Goal: Task Accomplishment & Management: Manage account settings

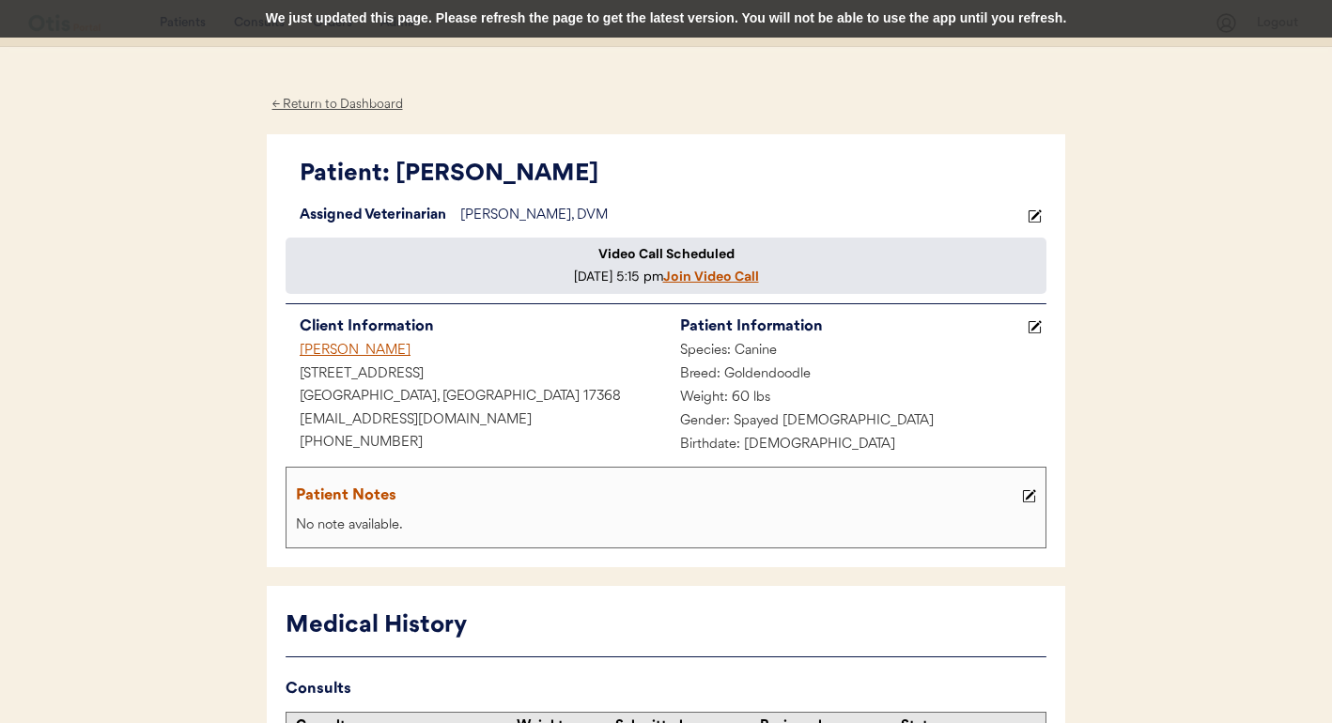
click at [356, 364] on div "[PERSON_NAME]" at bounding box center [476, 351] width 380 height 23
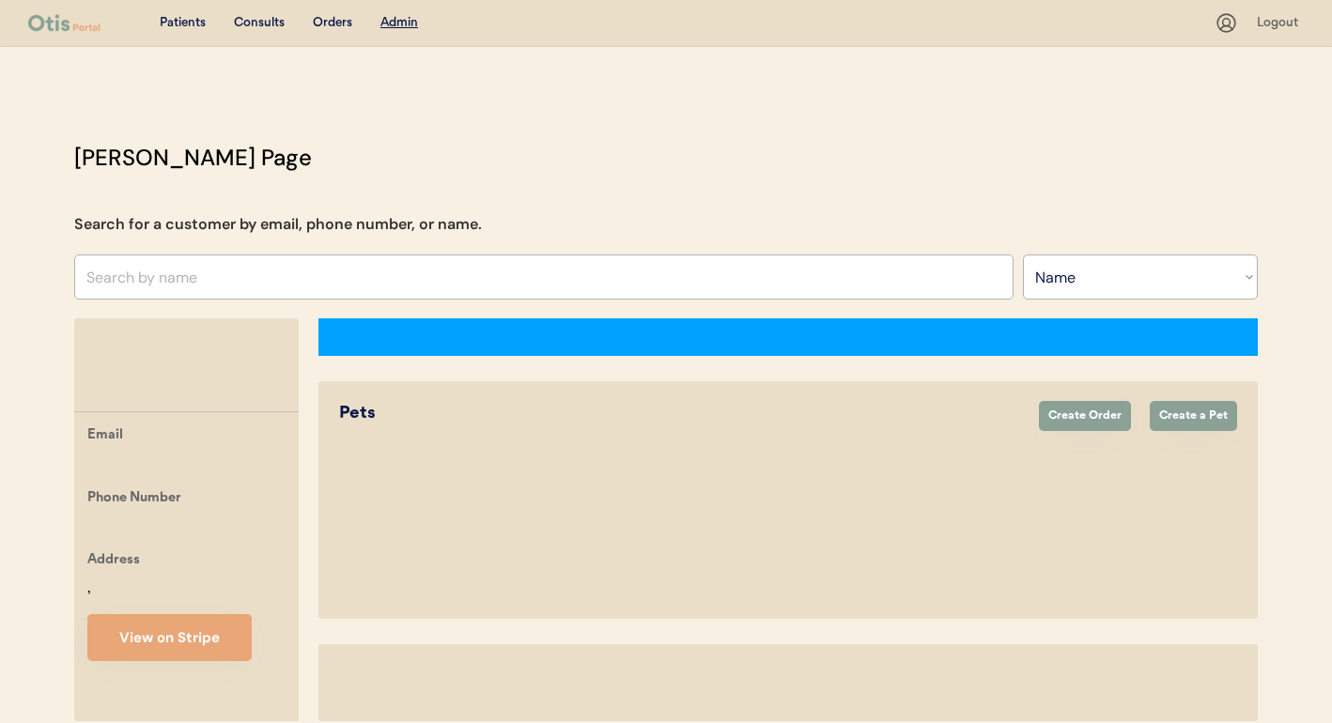
select select ""Name""
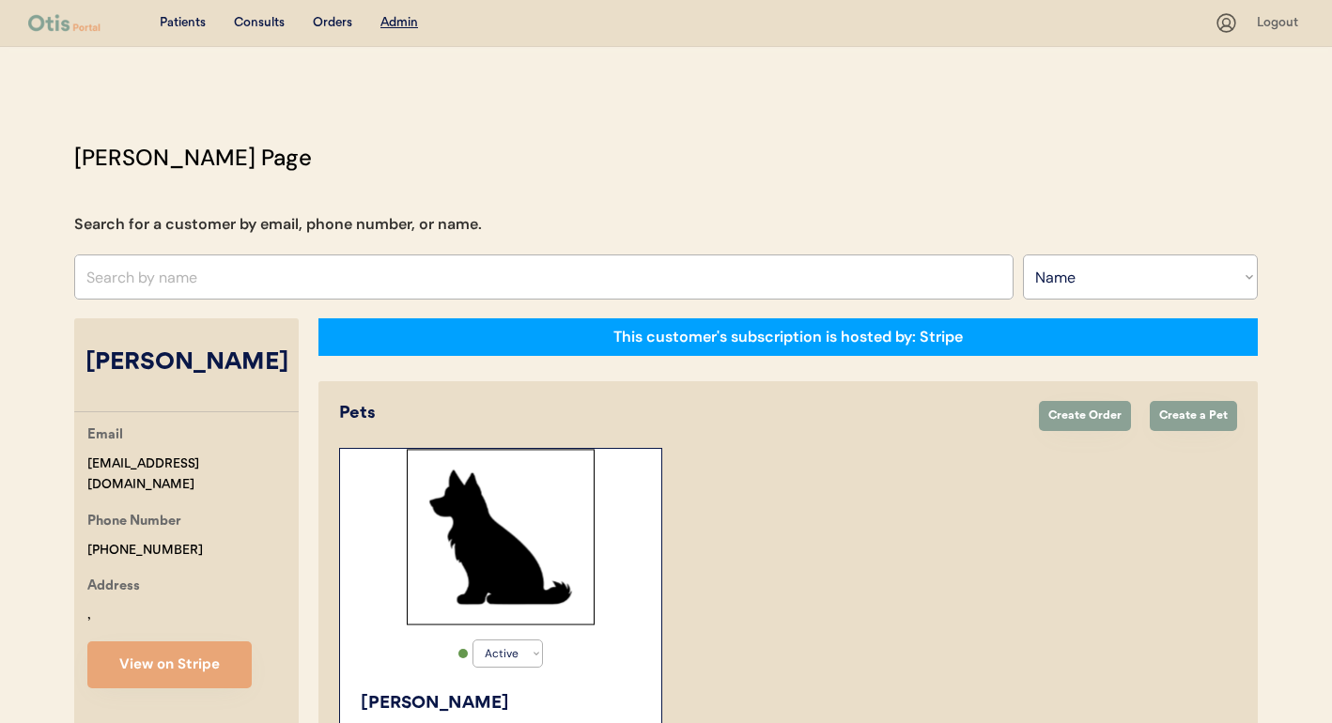
select select "true"
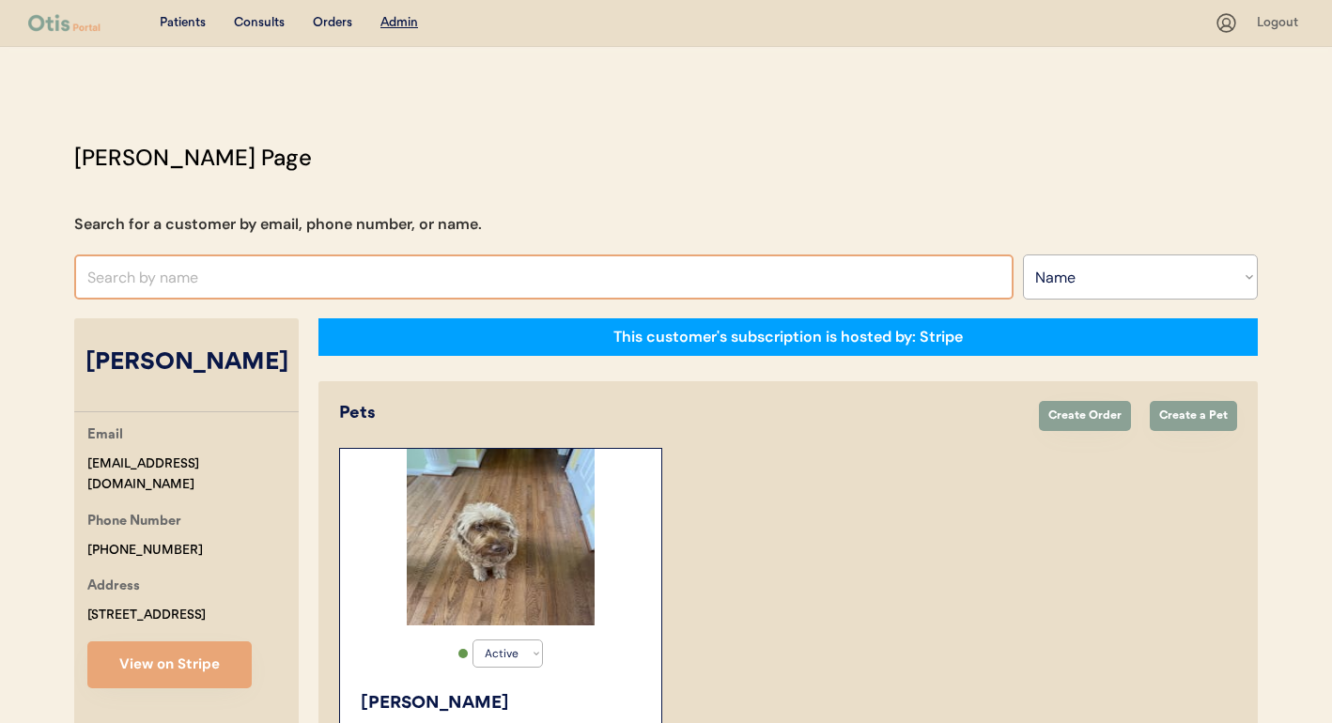
click at [415, 275] on input "text" at bounding box center [543, 277] width 939 height 45
type input "chuck"
type input "chuck promenesky"
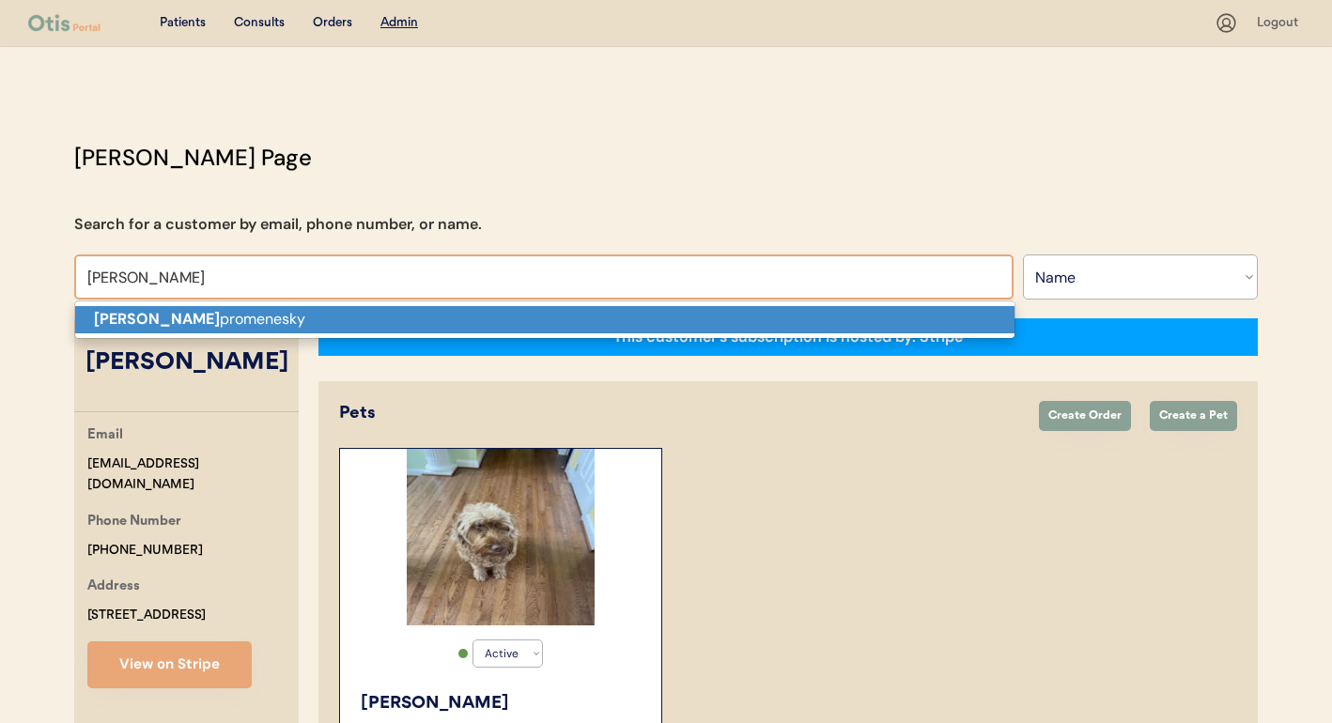
click at [405, 316] on p "Chuck promenesky" at bounding box center [544, 319] width 939 height 27
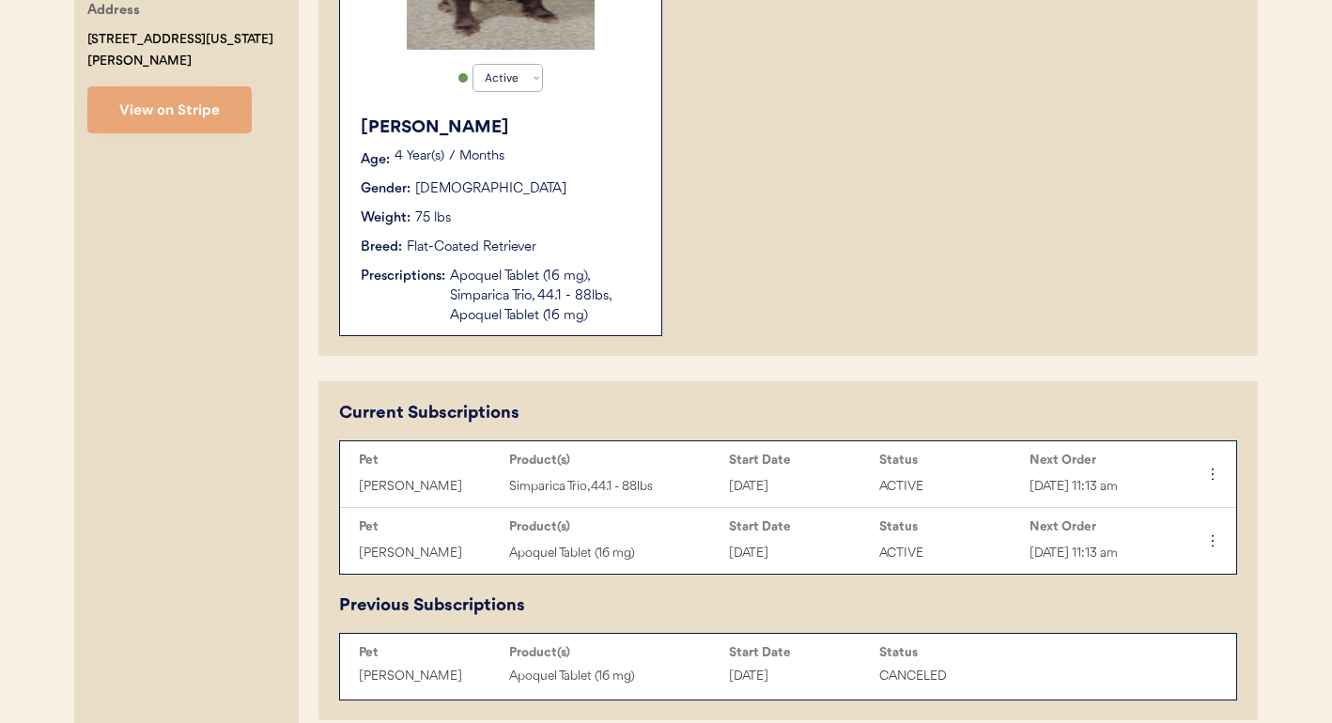
scroll to position [614, 0]
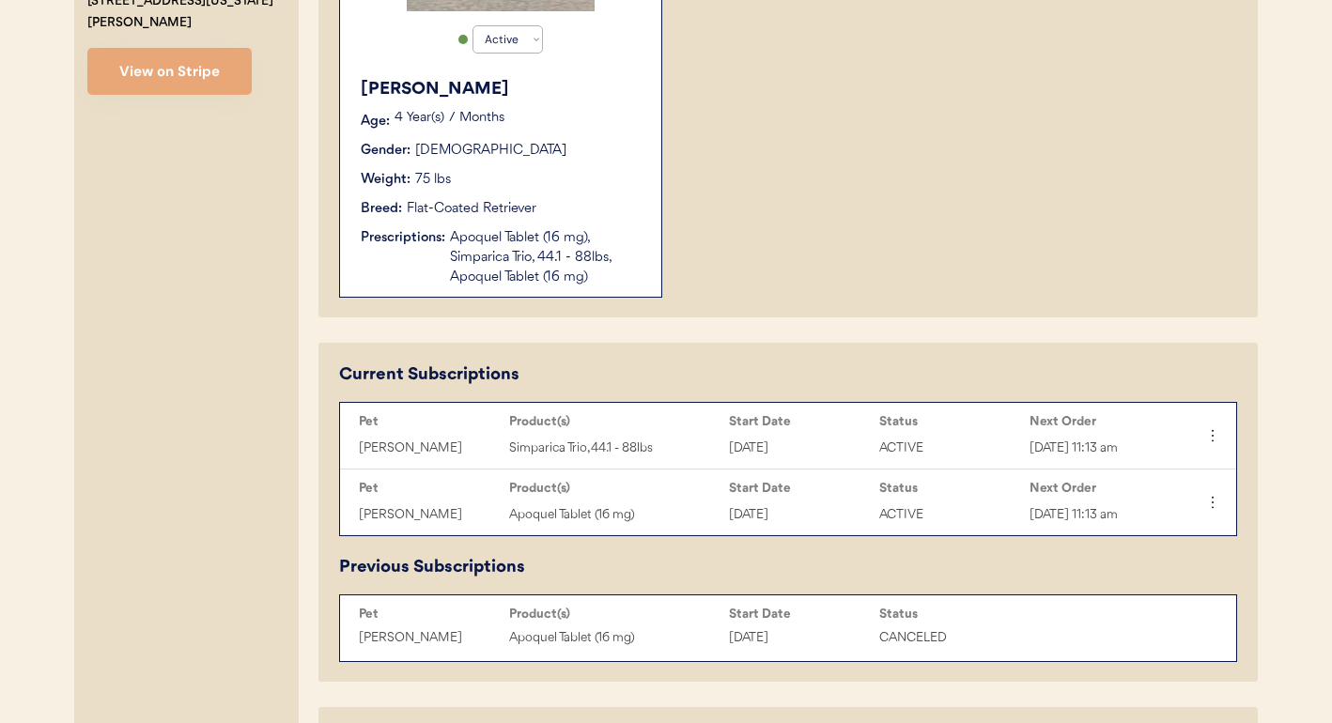
type input "Chuck promenesky"
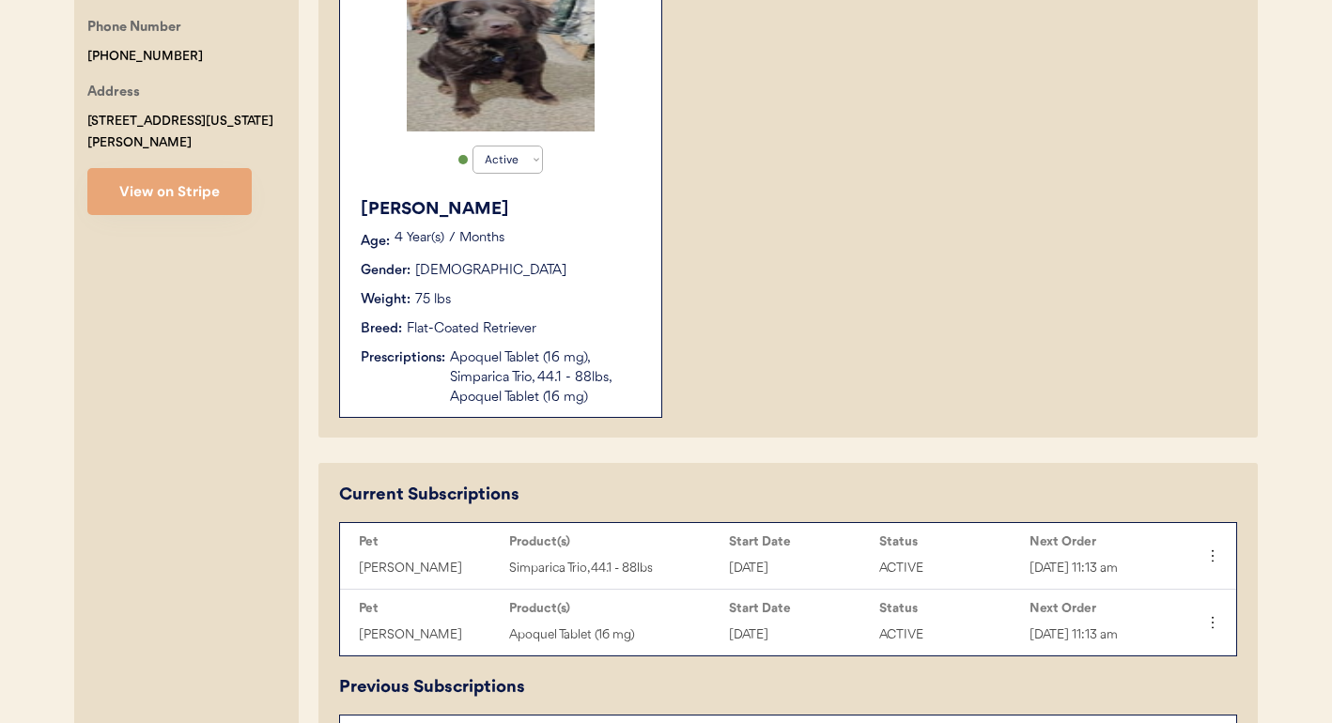
scroll to position [606, 0]
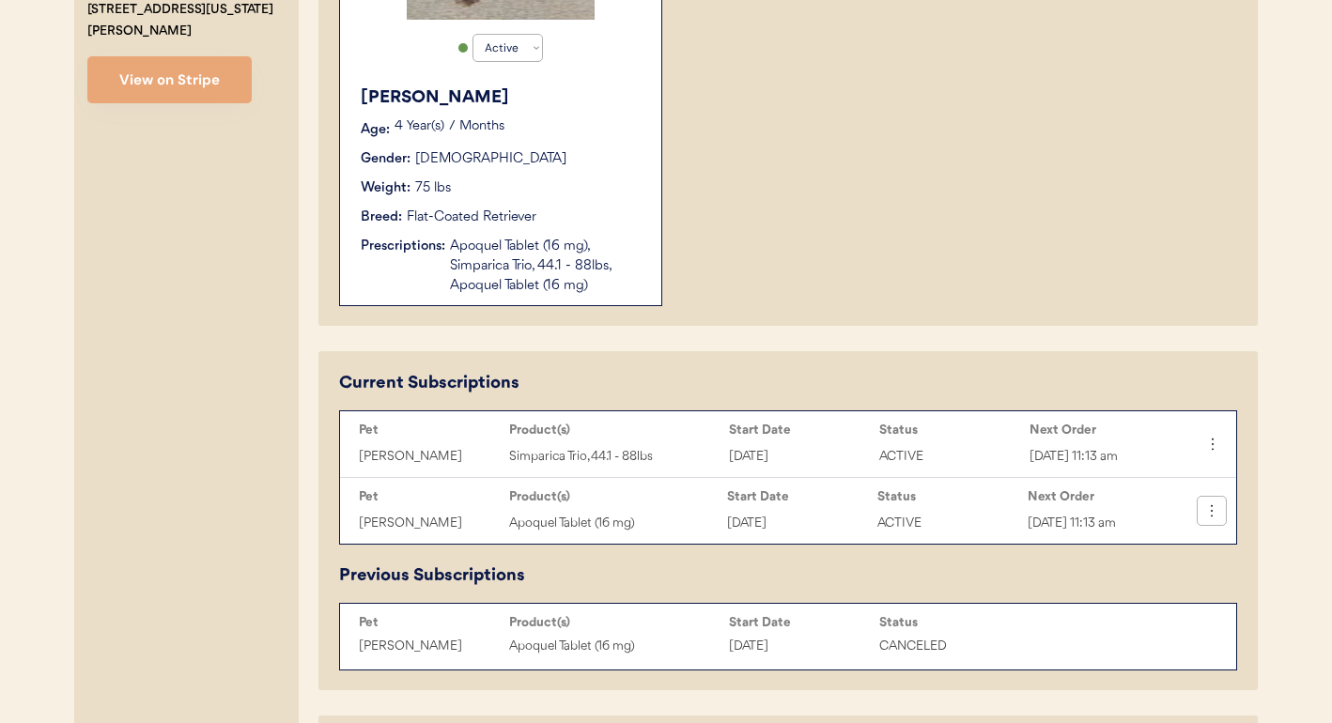
click at [1217, 516] on icon at bounding box center [1211, 511] width 19 height 19
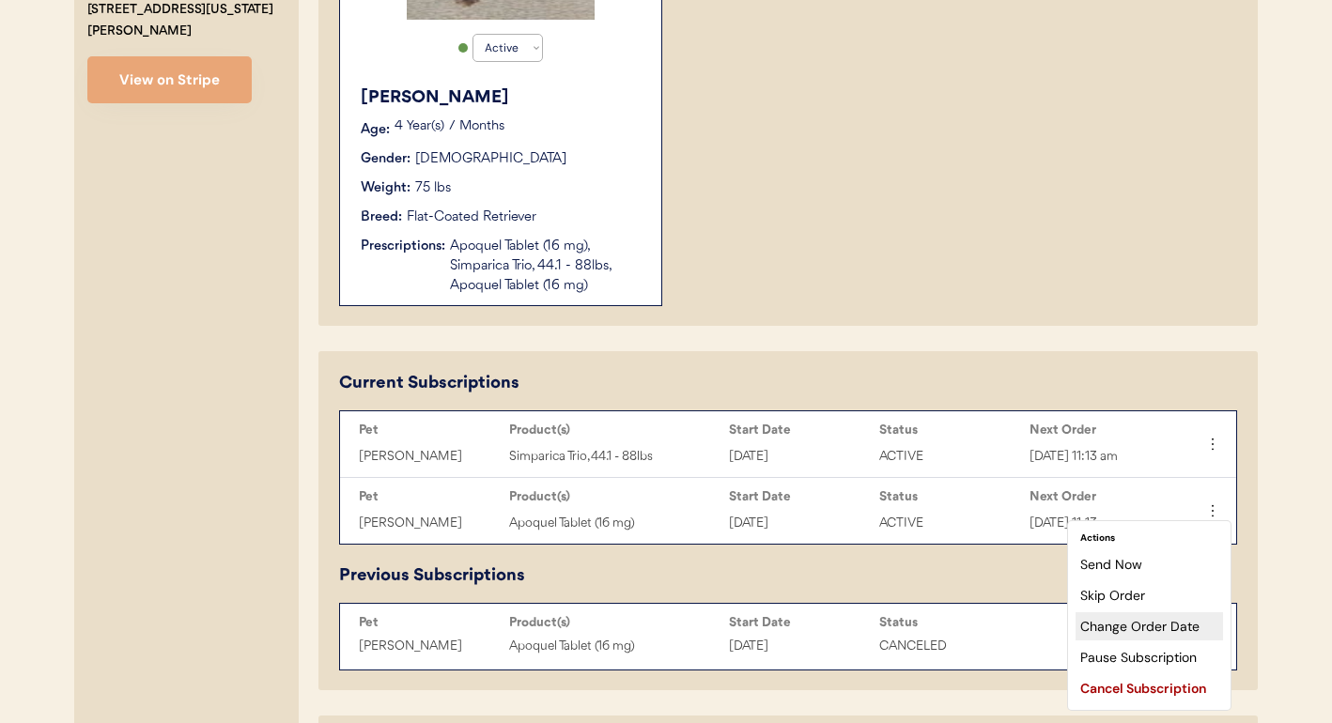
click at [1142, 624] on div "Change Order Date" at bounding box center [1148, 626] width 147 height 28
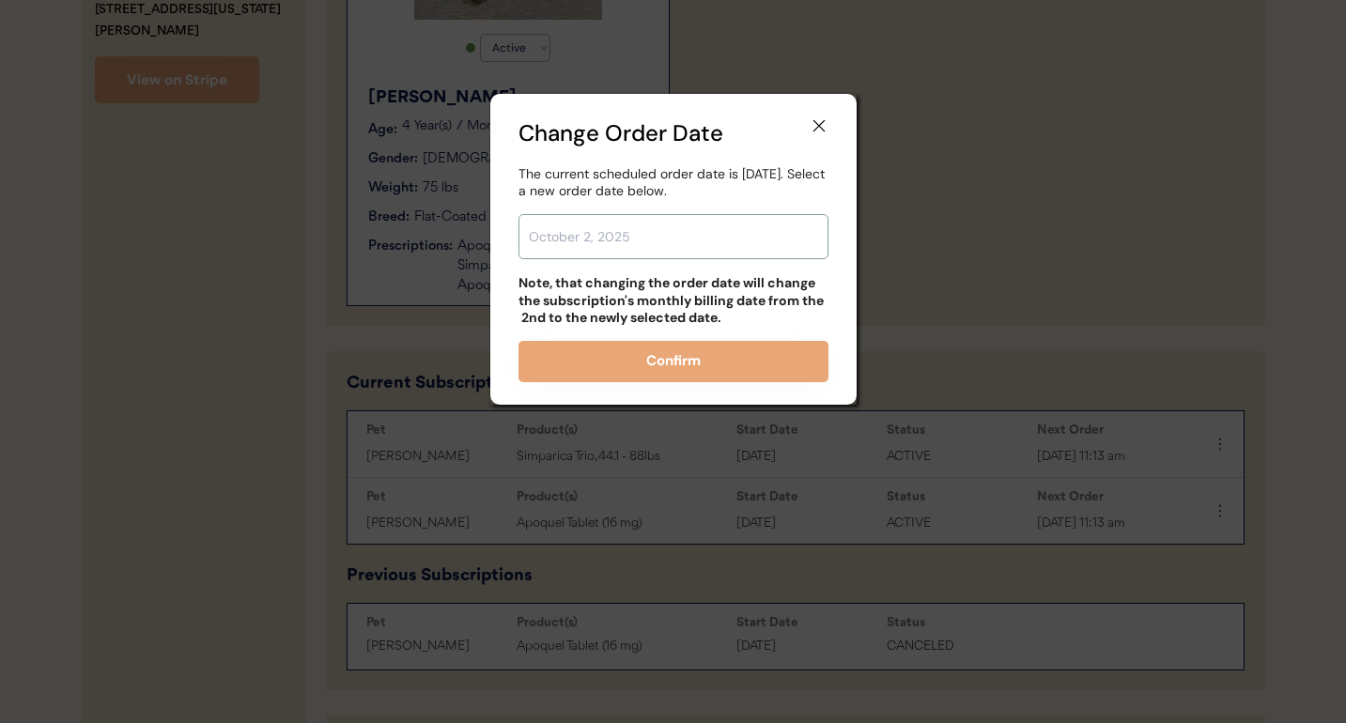
click at [586, 240] on input "text" at bounding box center [673, 236] width 310 height 45
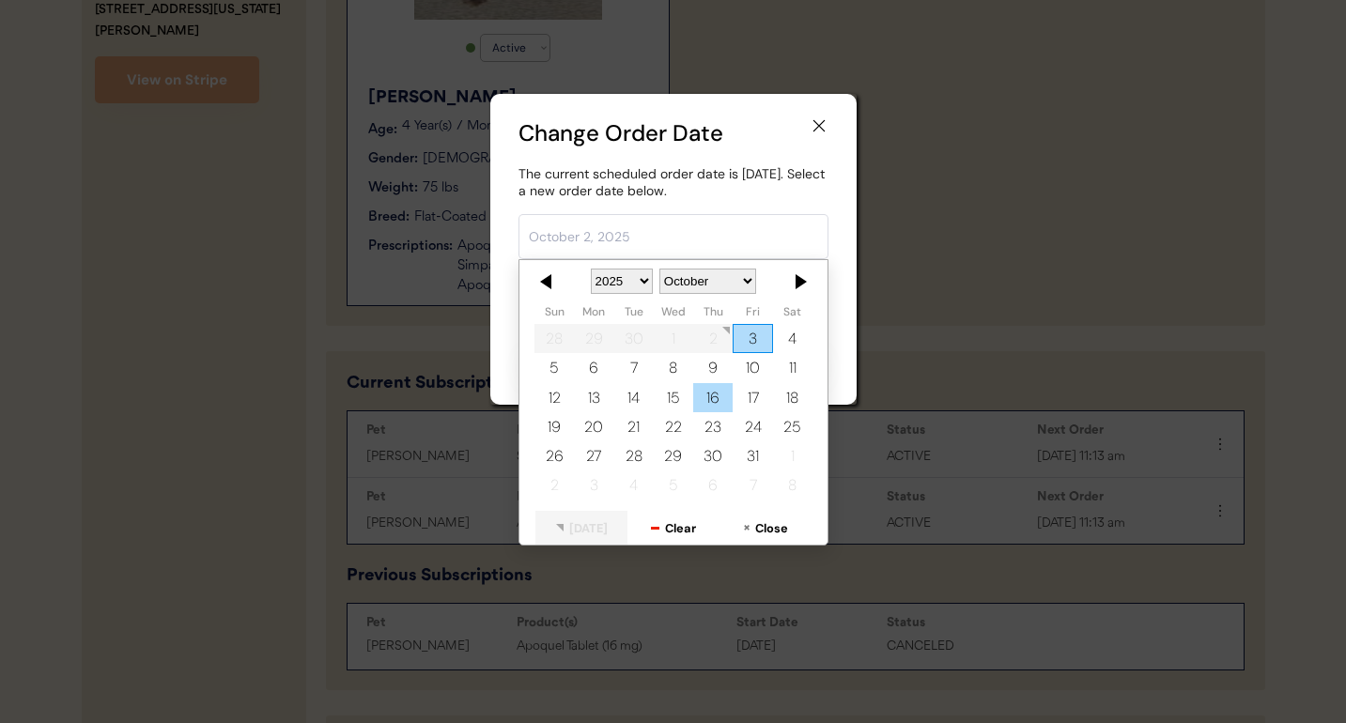
click at [712, 395] on div "16" at bounding box center [712, 397] width 39 height 29
type input "October 16, 2025"
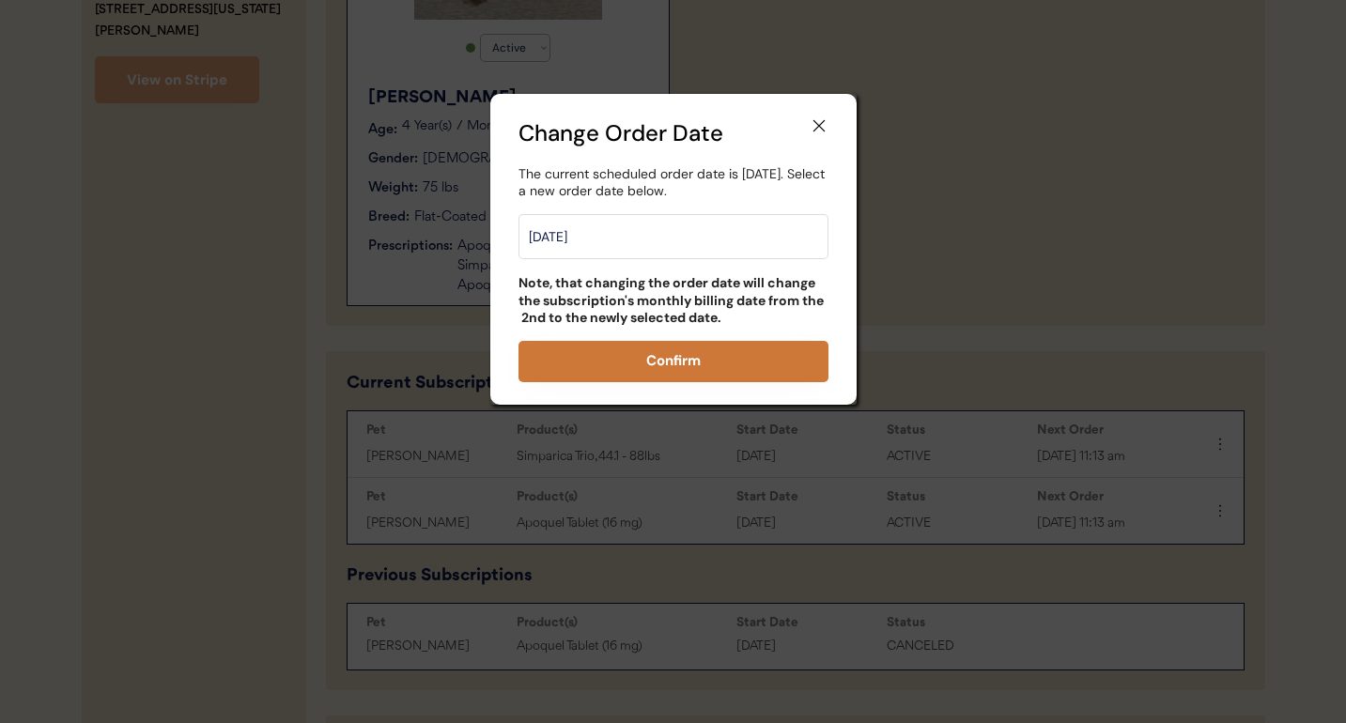
click at [683, 371] on button "Confirm" at bounding box center [673, 361] width 310 height 41
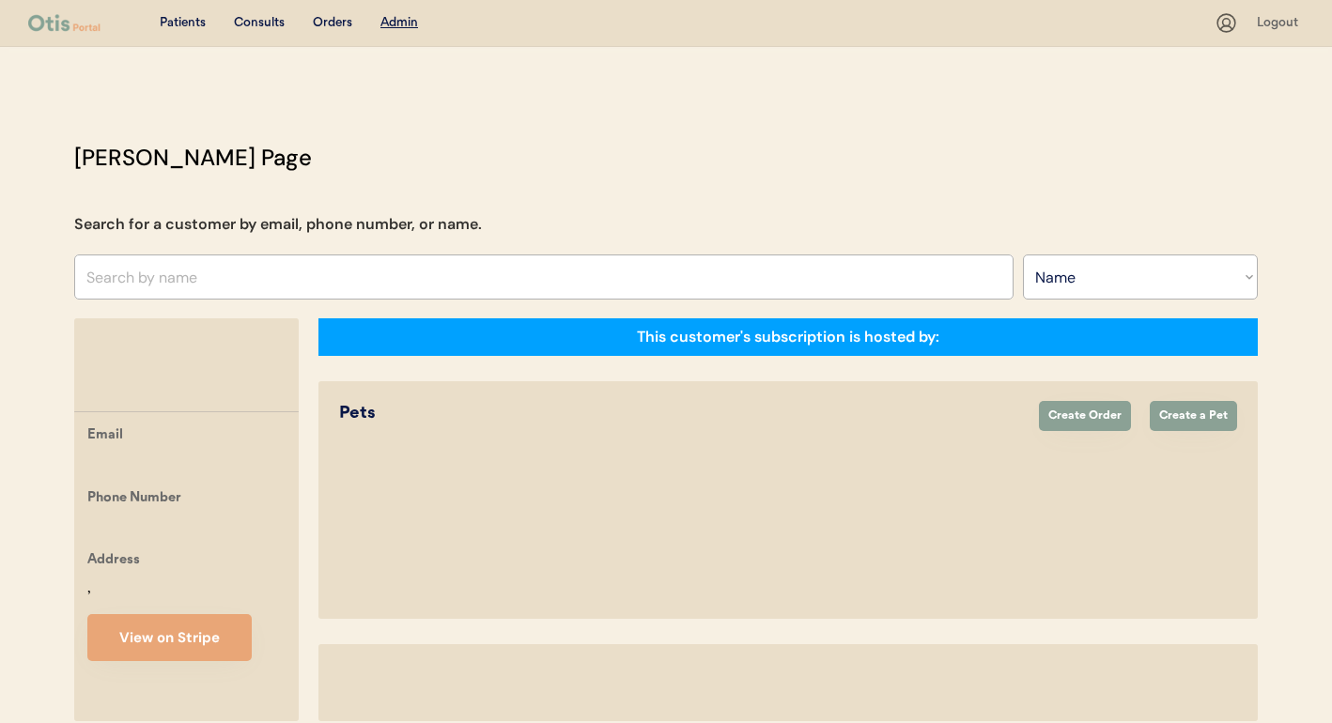
select select ""Name""
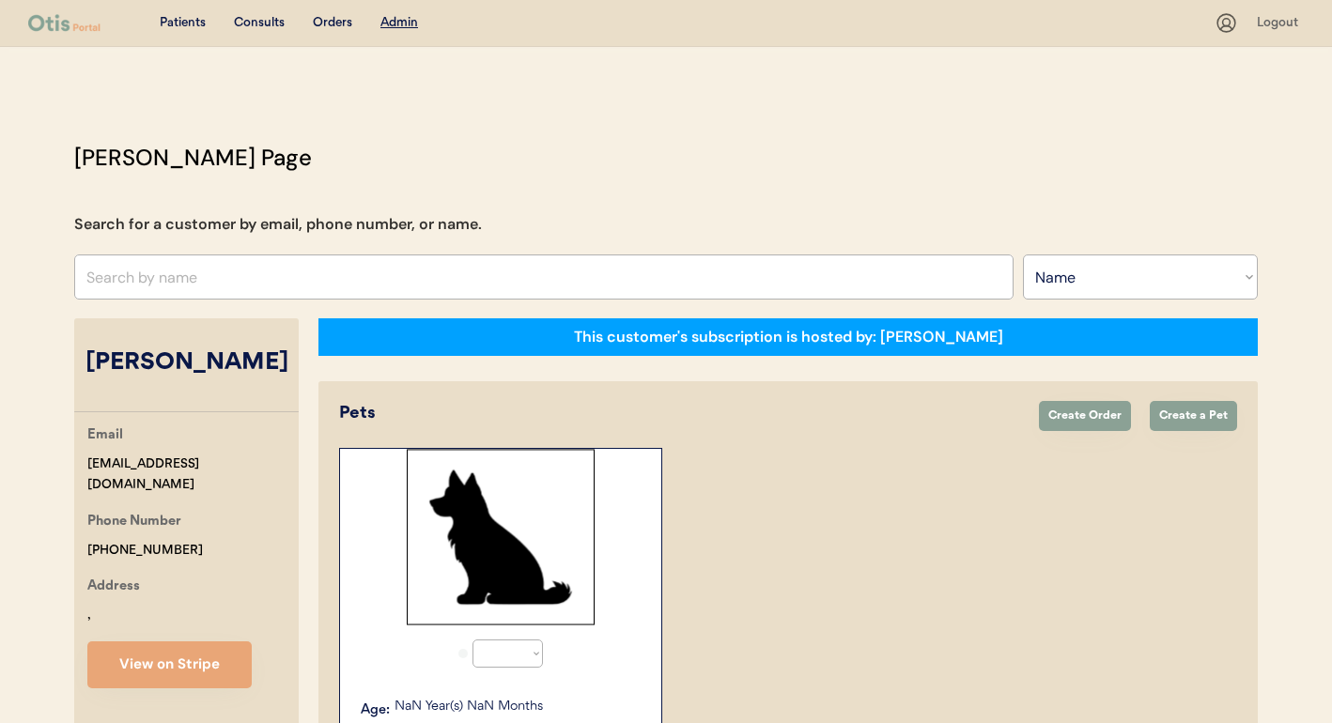
select select "true"
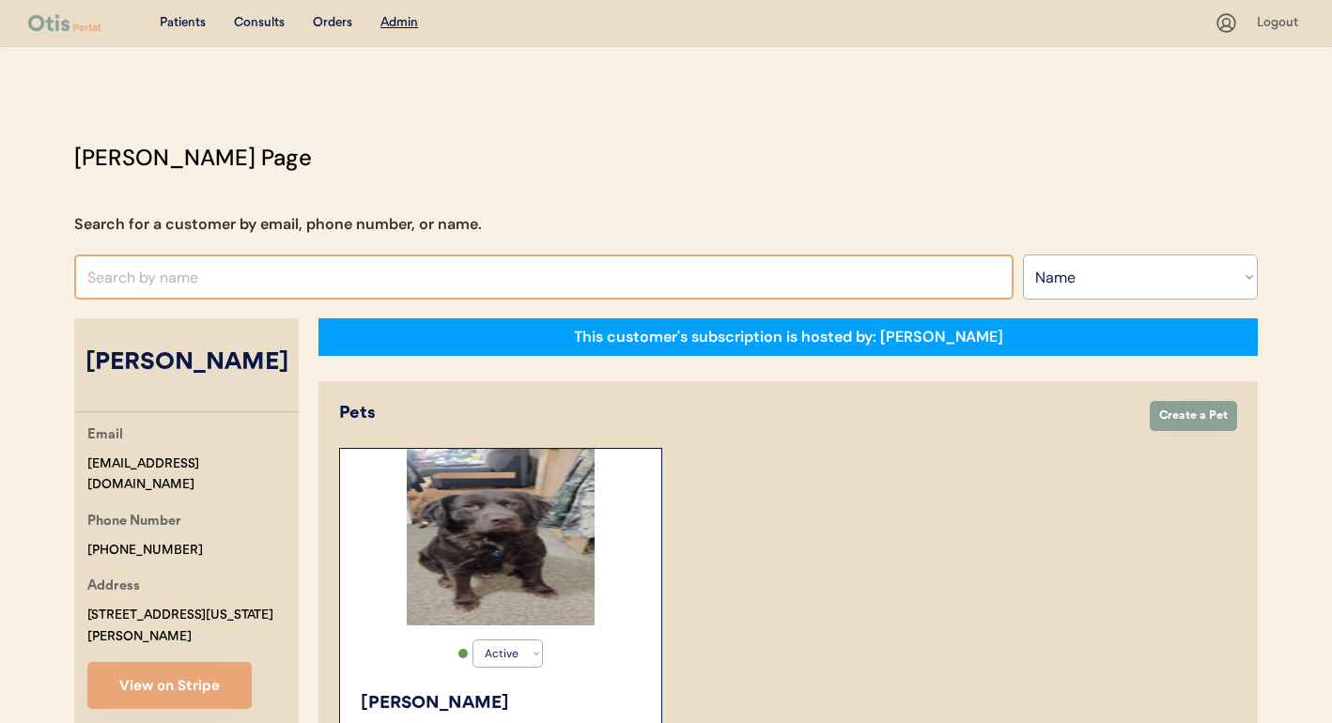
click at [309, 286] on input "text" at bounding box center [543, 277] width 939 height 45
paste input "[PERSON_NAME]"
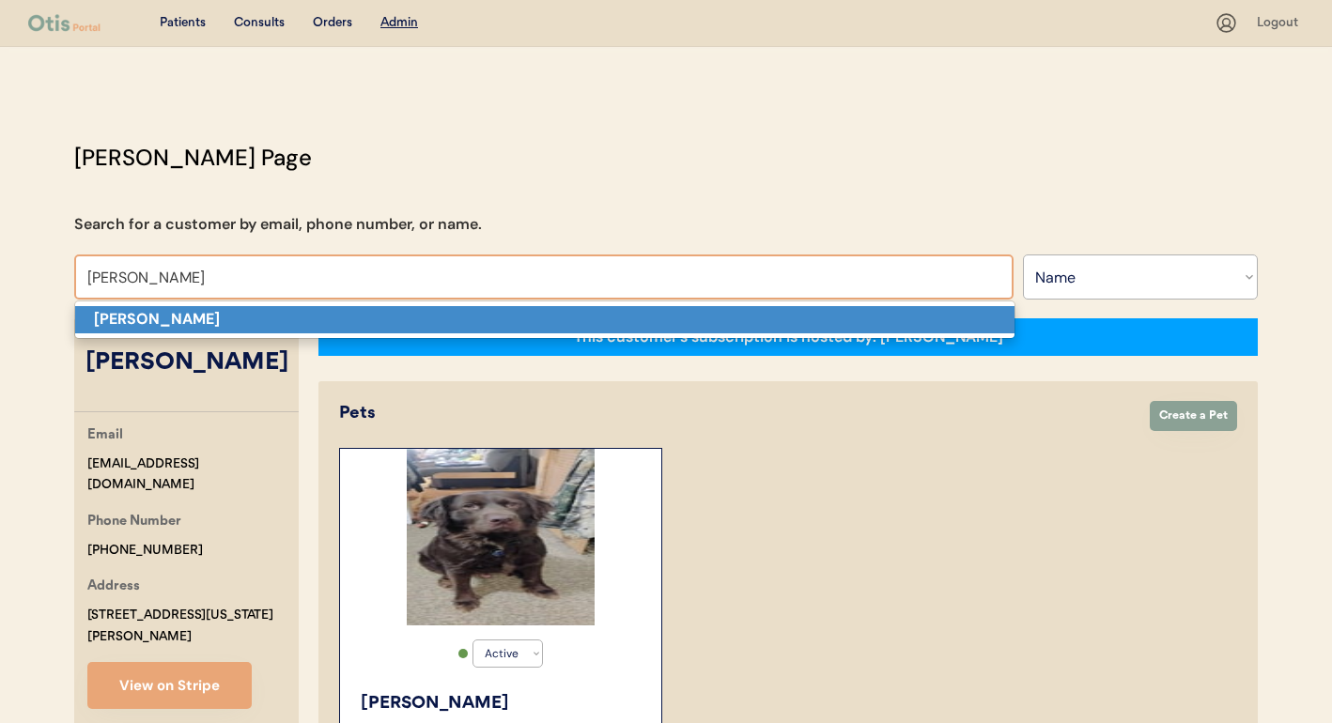
click at [302, 318] on p "[PERSON_NAME]" at bounding box center [544, 319] width 939 height 27
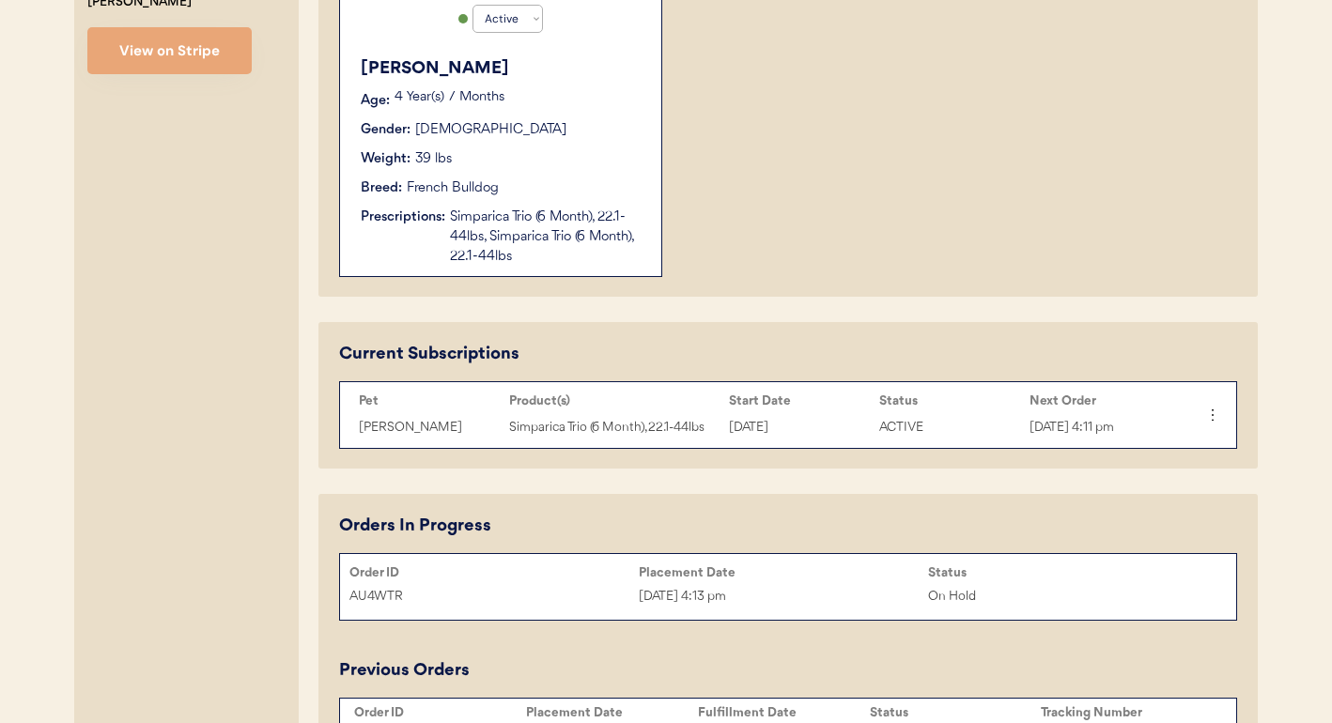
scroll to position [634, 0]
type input "[PERSON_NAME]"
click at [608, 252] on div "Simparica Trio (6 Month), 22.1-44lbs, Simparica Trio (6 Month), 22.1-44lbs" at bounding box center [546, 238] width 193 height 59
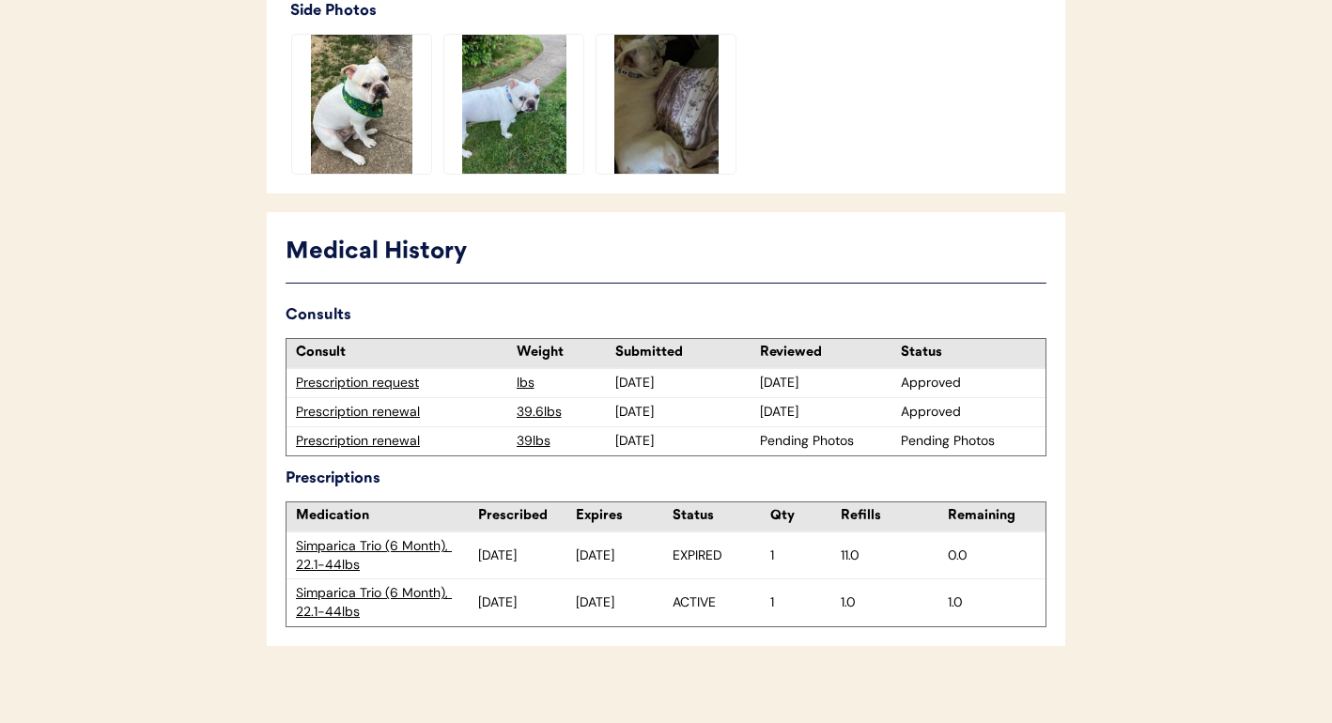
scroll to position [778, 0]
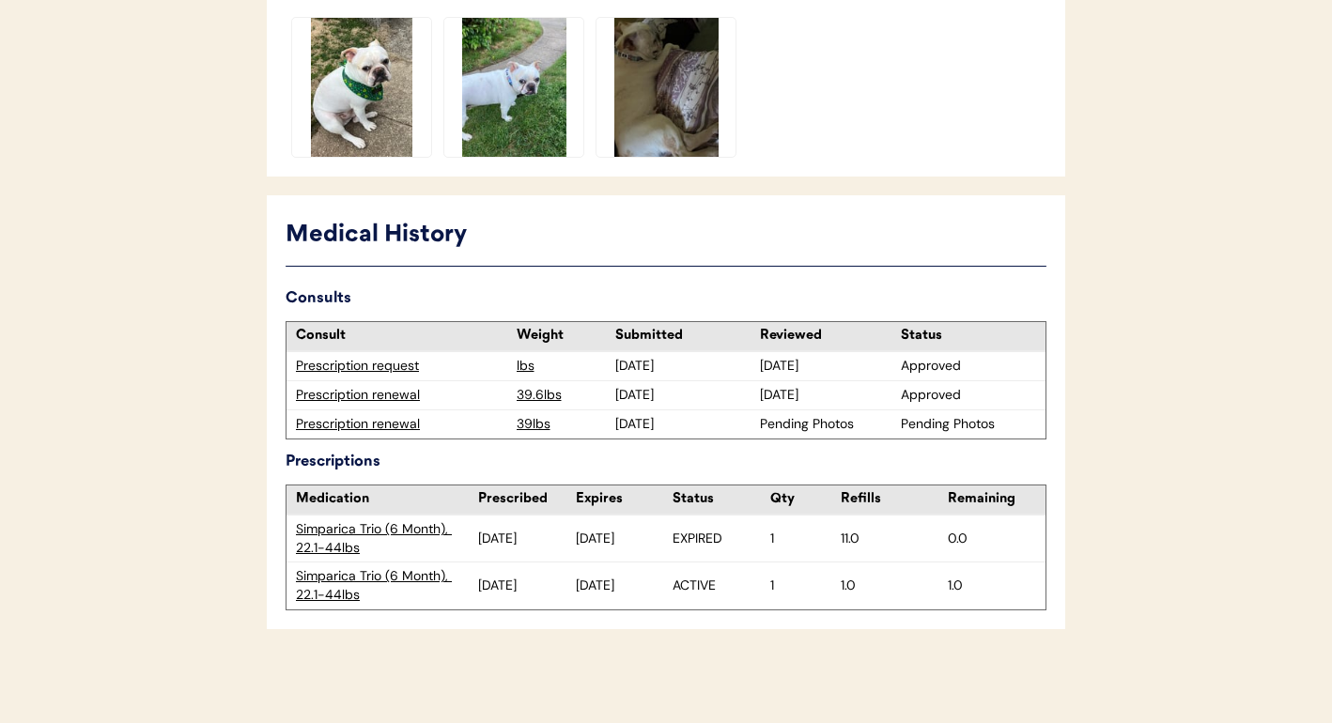
click at [482, 587] on div "5/06/25" at bounding box center [527, 586] width 98 height 19
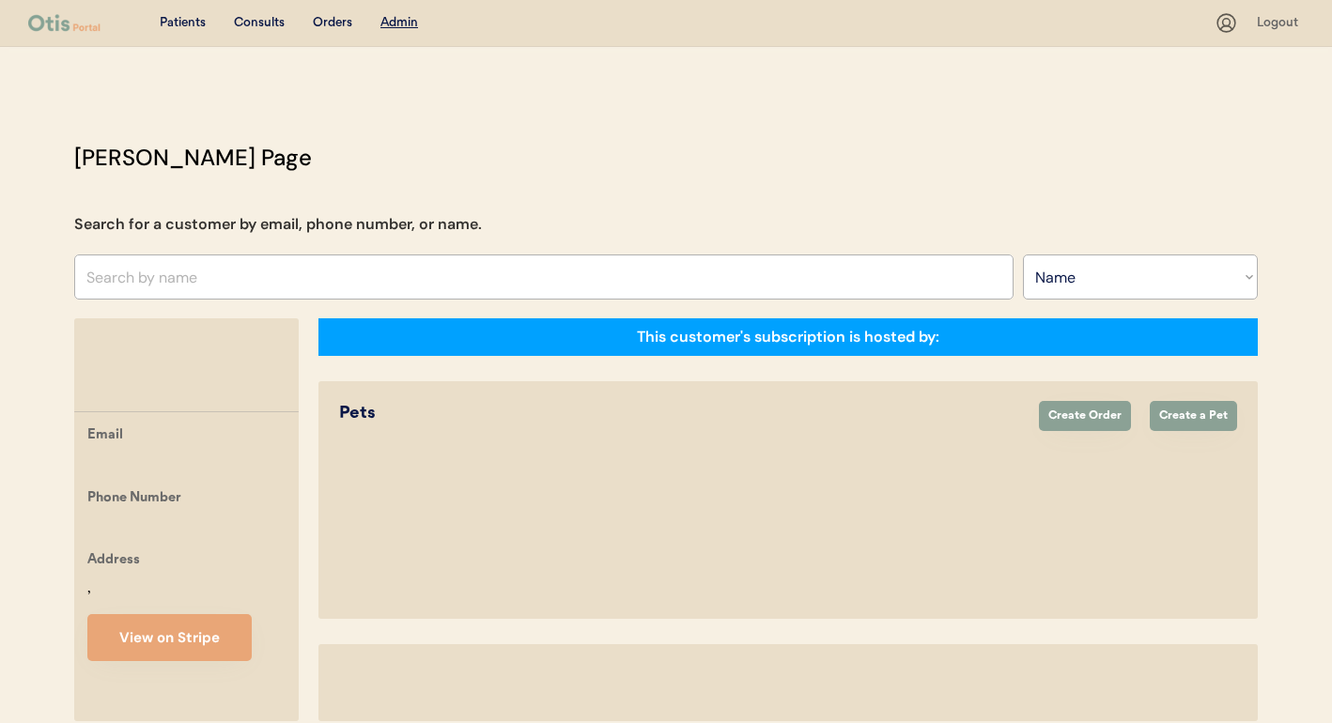
select select ""Name""
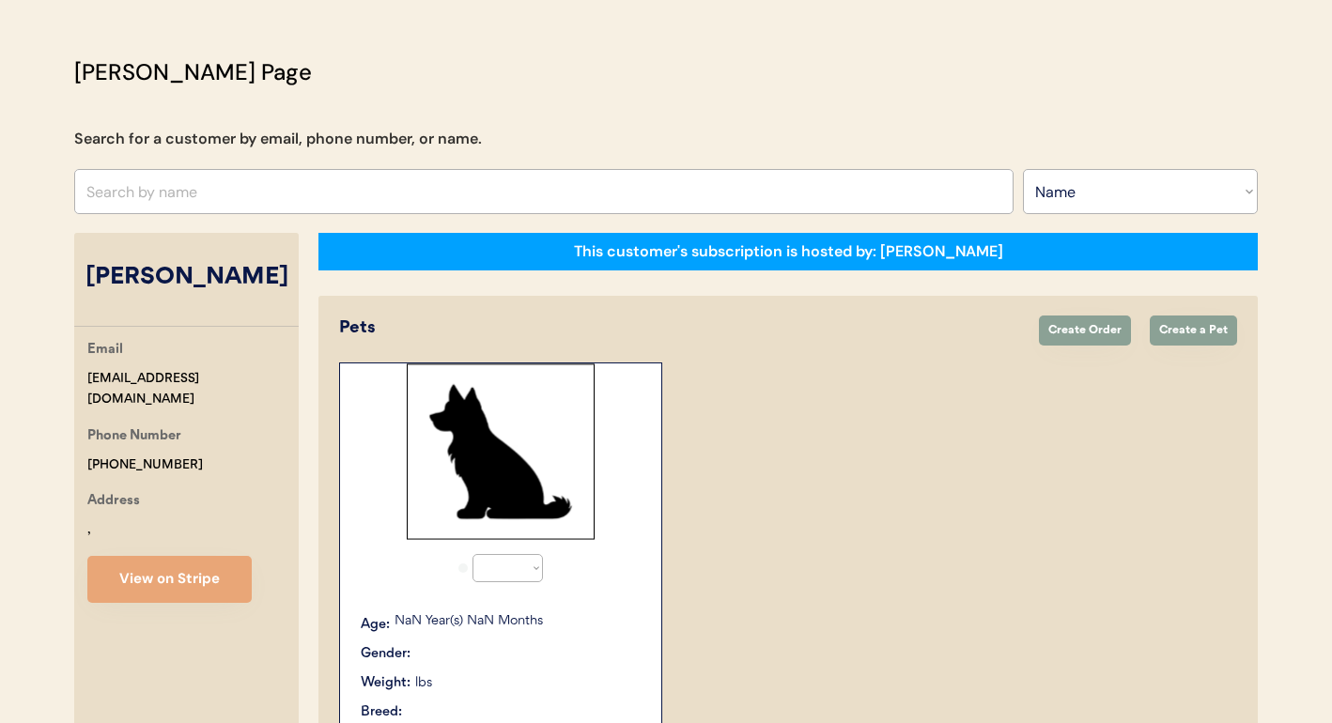
select select "true"
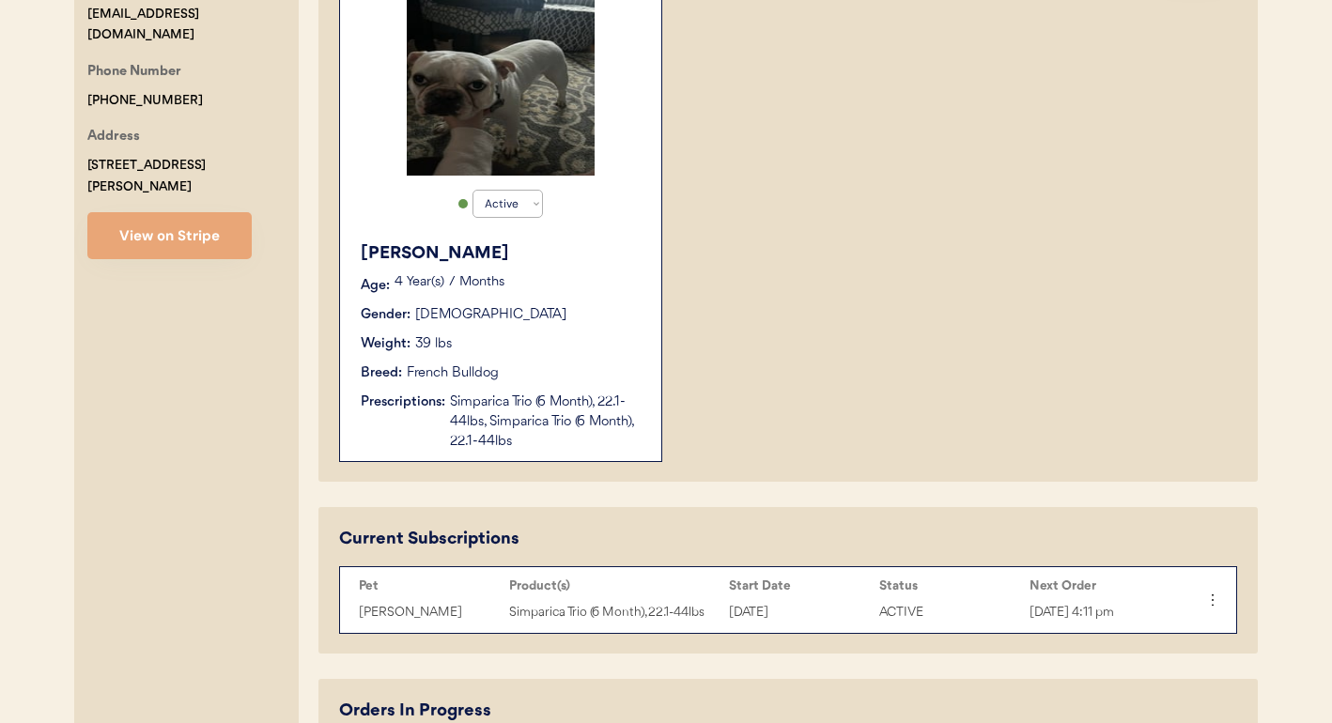
scroll to position [444, 0]
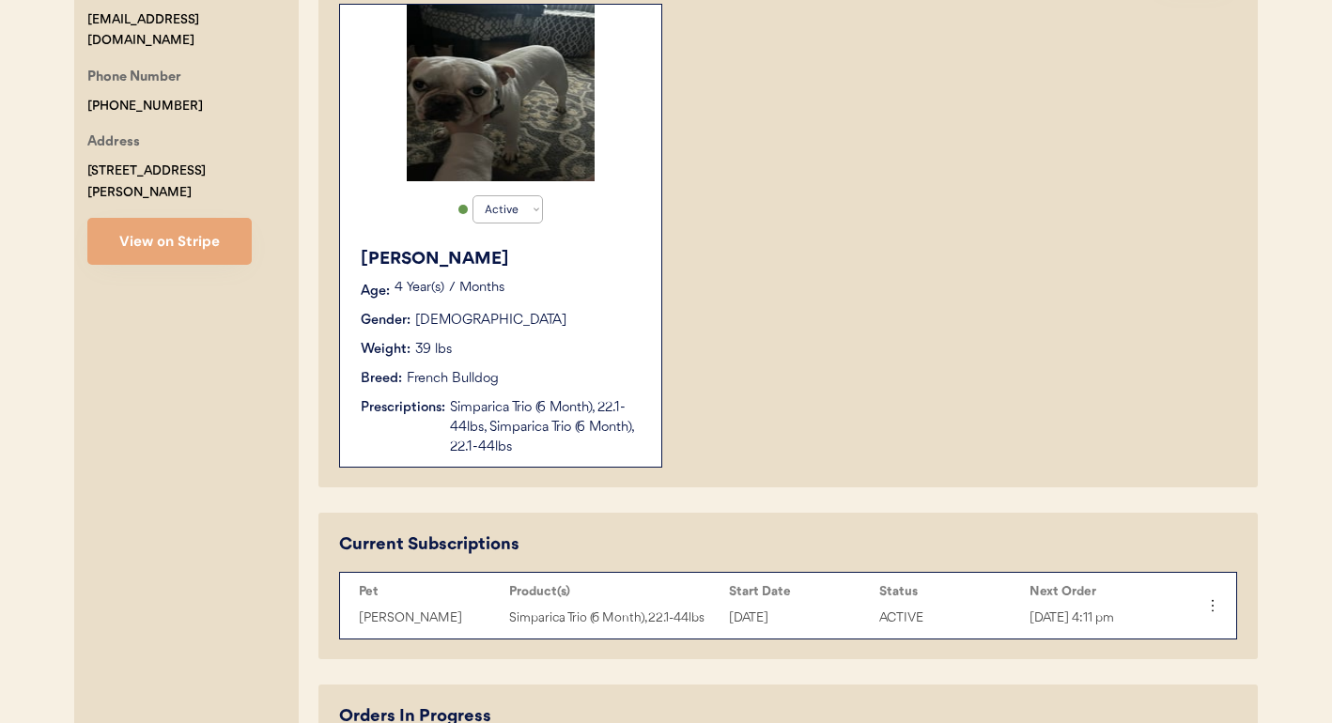
click at [487, 418] on div "Simparica Trio (6 Month), 22.1-44lbs, Simparica Trio (6 Month), 22.1-44lbs" at bounding box center [546, 427] width 193 height 59
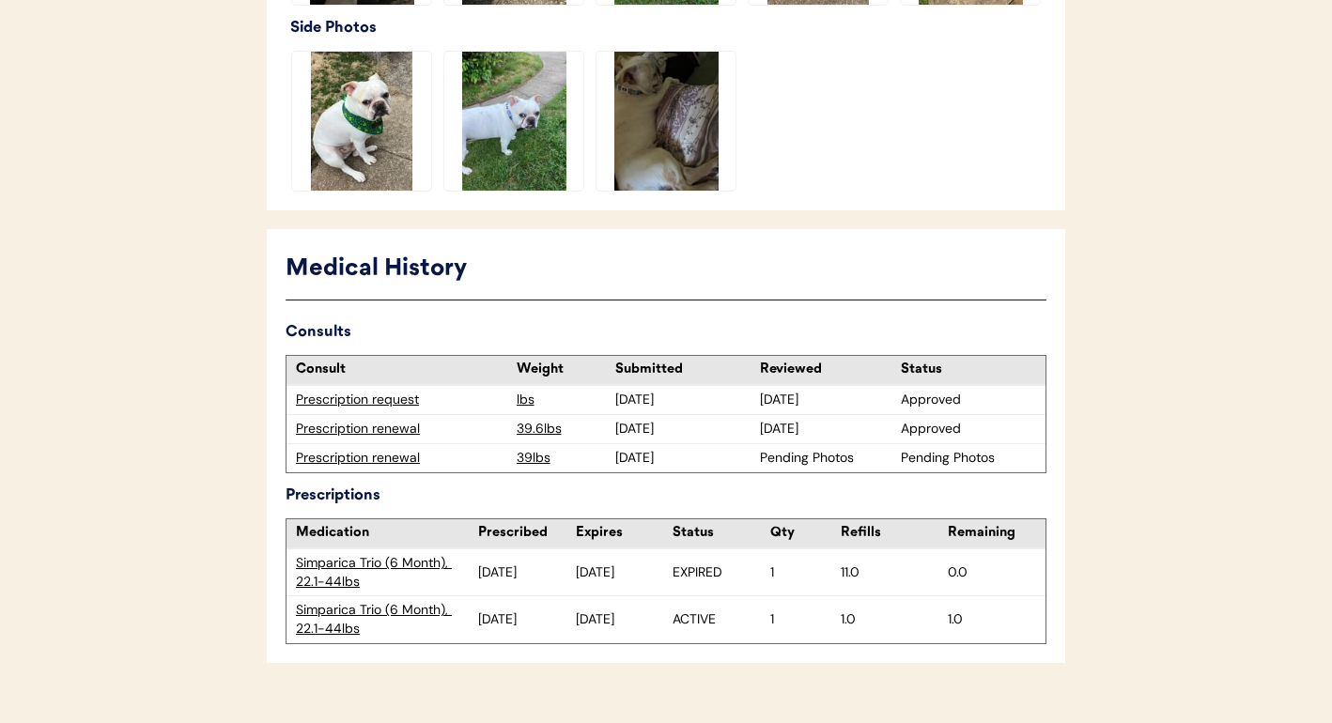
scroll to position [778, 0]
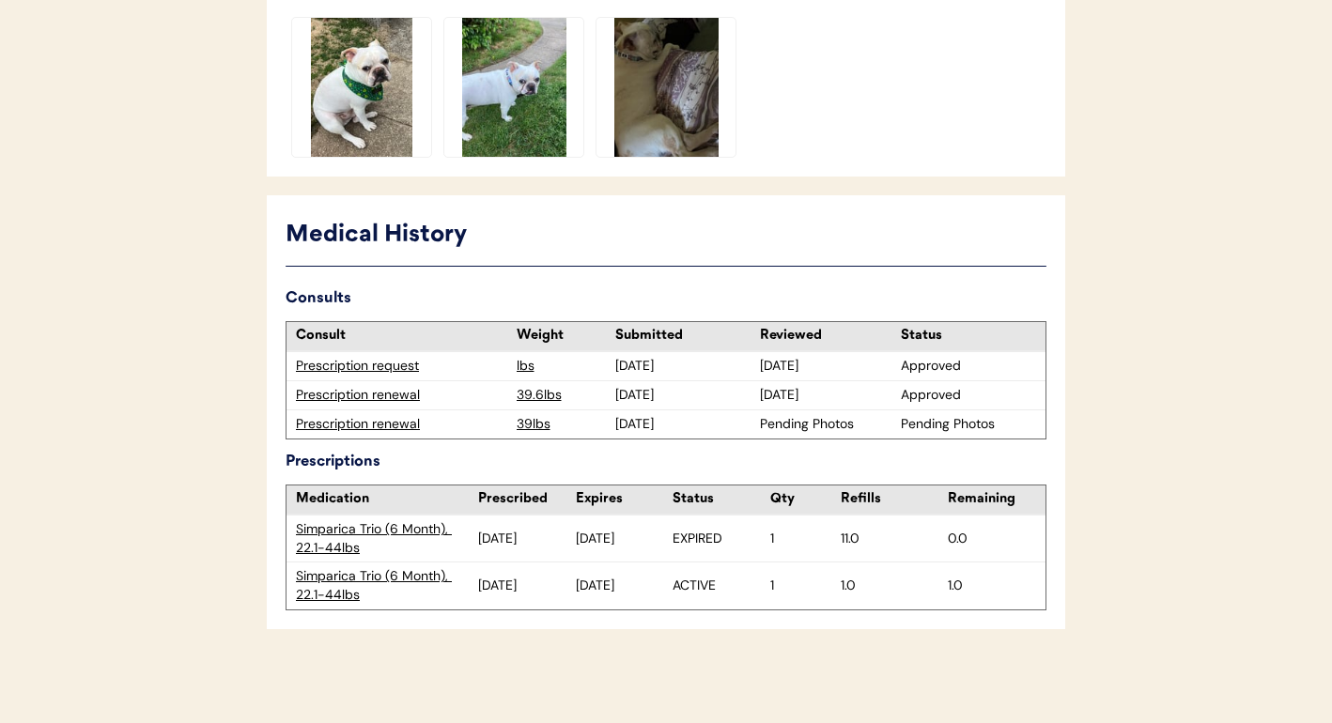
click at [336, 580] on div "Simparica Trio (6 Month), 22.1-44lbs" at bounding box center [387, 585] width 182 height 37
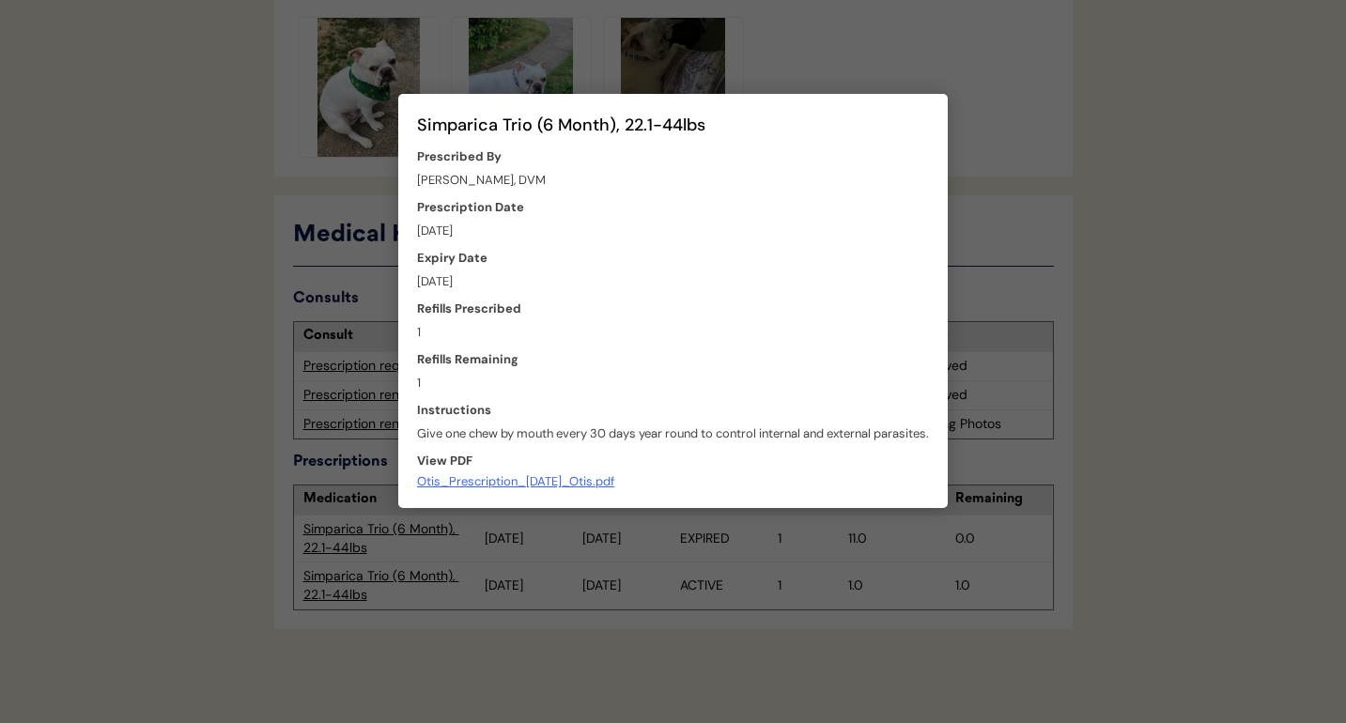
click at [247, 577] on div at bounding box center [673, 361] width 1346 height 723
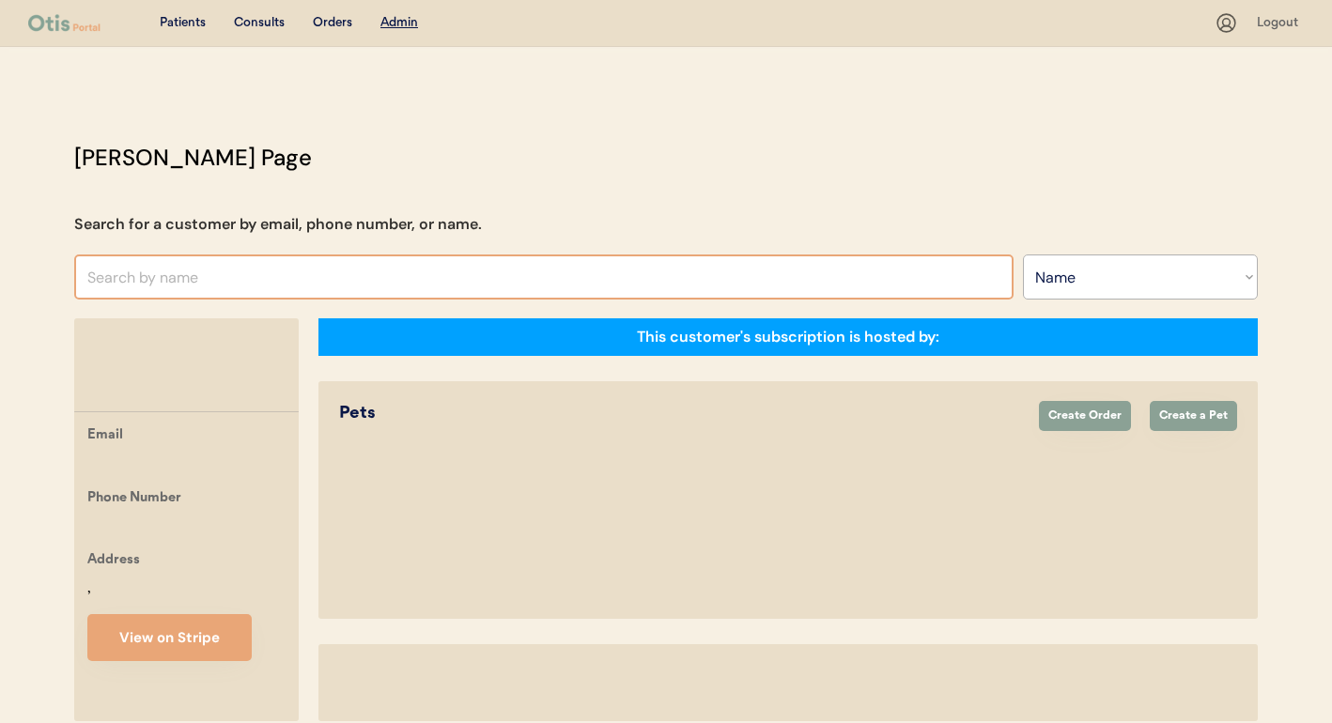
select select ""Name""
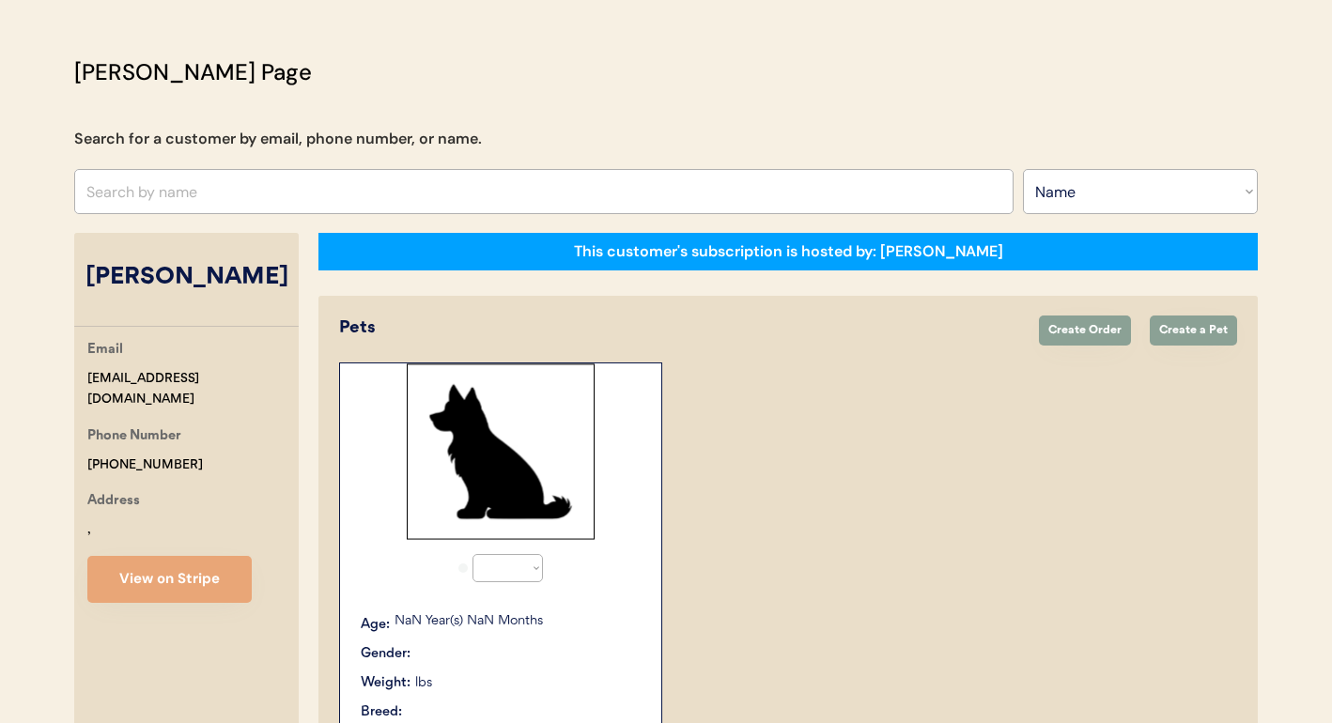
select select "true"
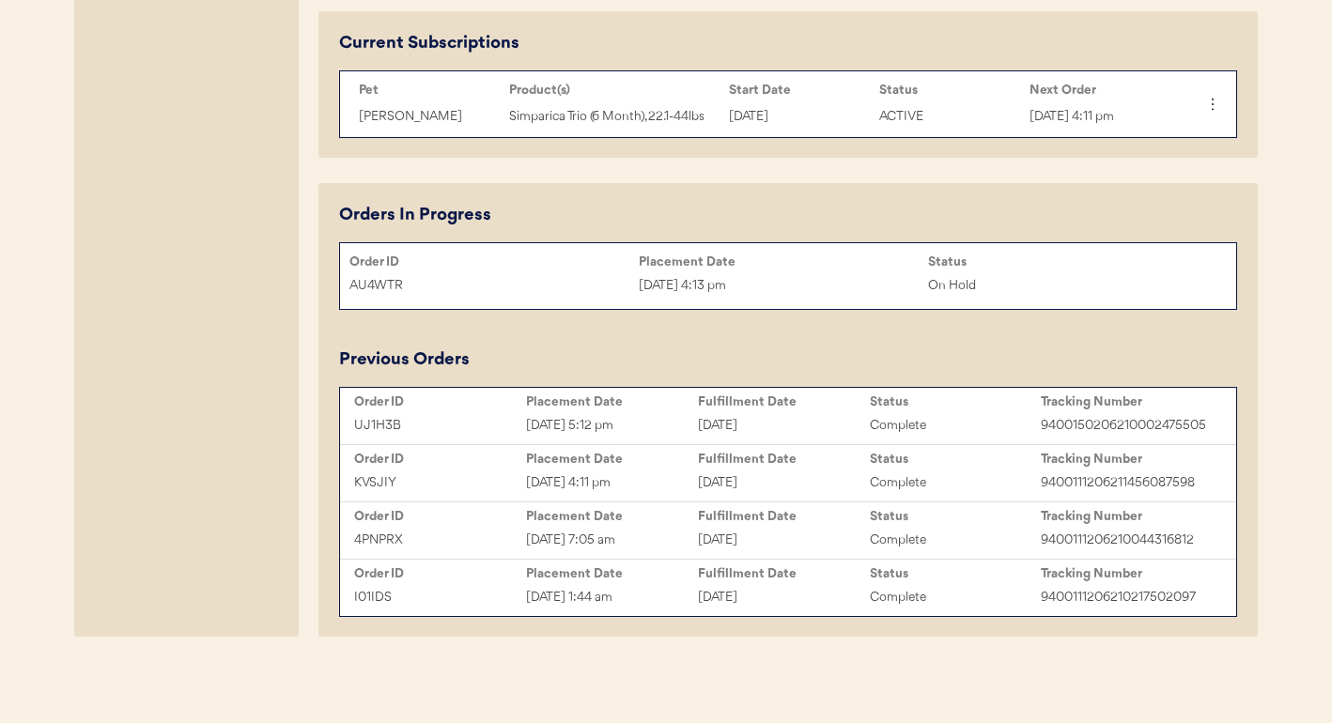
scroll to position [947, 0]
